Goal: Information Seeking & Learning: Learn about a topic

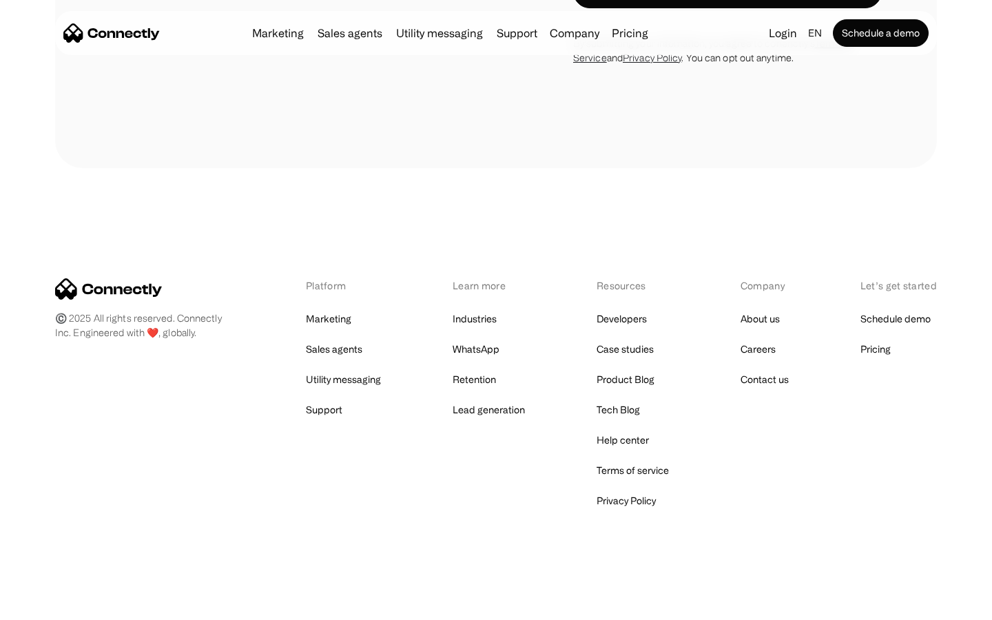
scroll to position [3631, 0]
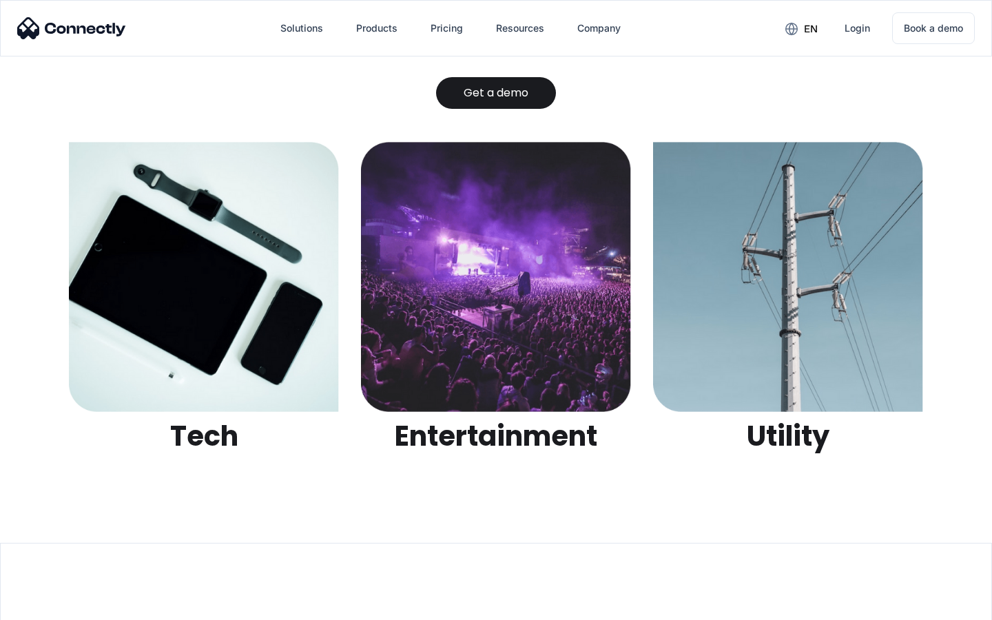
scroll to position [4347, 0]
